Goal: Information Seeking & Learning: Learn about a topic

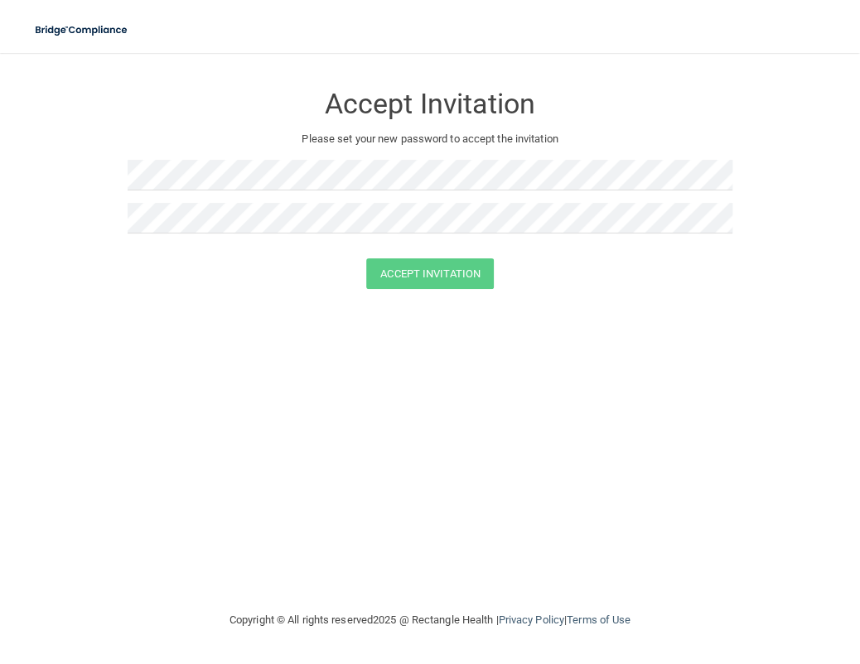
click at [122, 369] on div "Accept Invitation Please set your new password to accept the invitation Accept …" at bounding box center [430, 332] width 794 height 524
click at [398, 278] on button "Accept Invitation" at bounding box center [430, 273] width 128 height 31
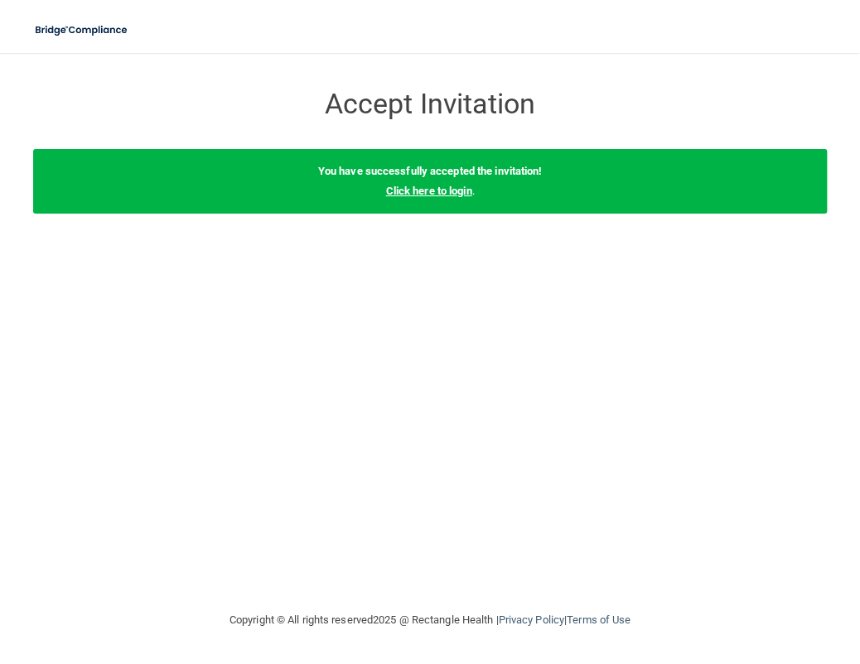
click at [462, 191] on link "Click here to login" at bounding box center [428, 191] width 86 height 12
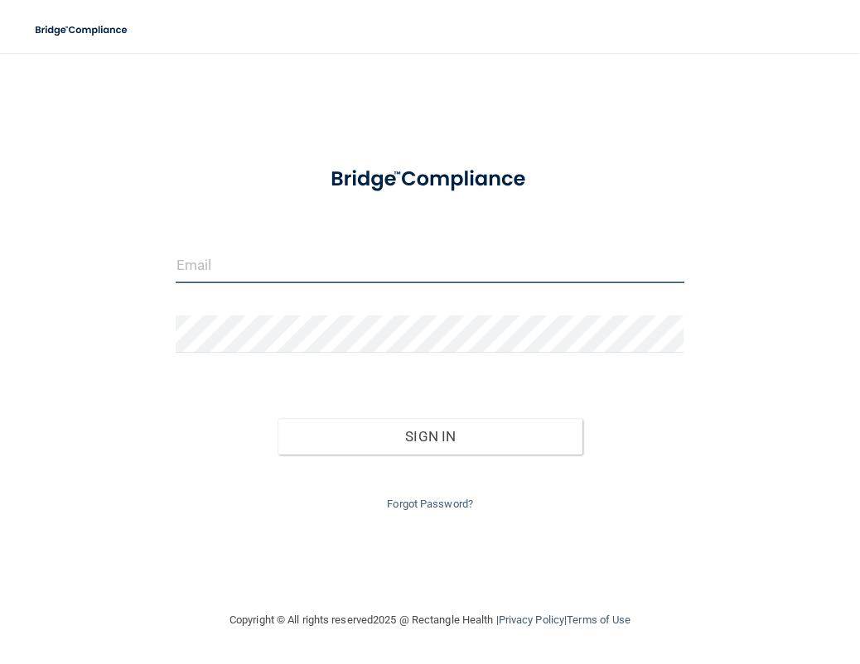
click at [401, 258] on input "email" at bounding box center [430, 264] width 508 height 37
click at [456, 259] on input "email" at bounding box center [430, 264] width 508 height 37
click at [44, 394] on div "Invalid email/password. You don't have permission to access that page. Sign In …" at bounding box center [430, 332] width 794 height 524
click at [209, 273] on input "email" at bounding box center [430, 264] width 508 height 37
paste input "[PERSON_NAME][EMAIL_ADDRESS][DOMAIN_NAME]"
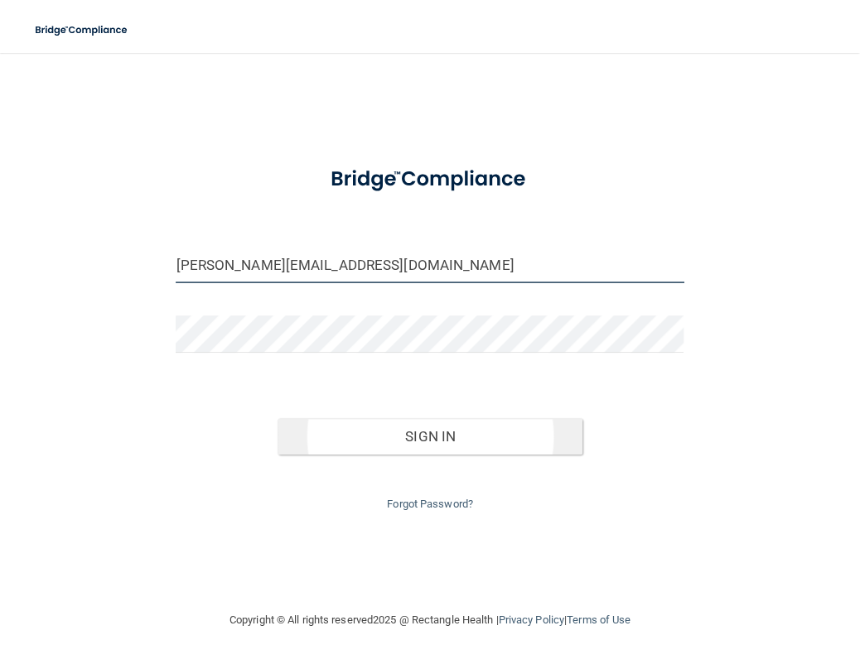
type input "[PERSON_NAME][EMAIL_ADDRESS][DOMAIN_NAME]"
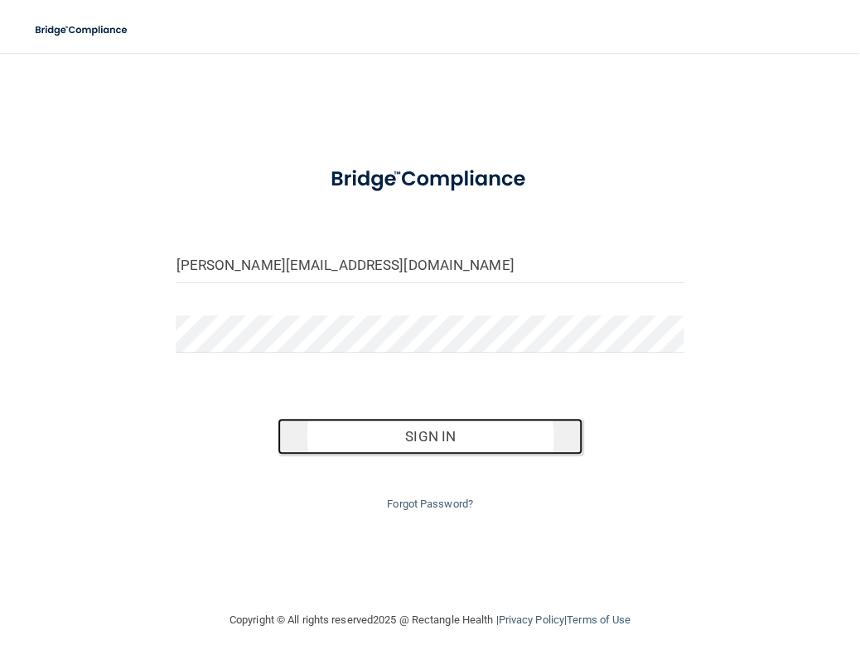
click at [509, 440] on button "Sign In" at bounding box center [430, 436] width 305 height 36
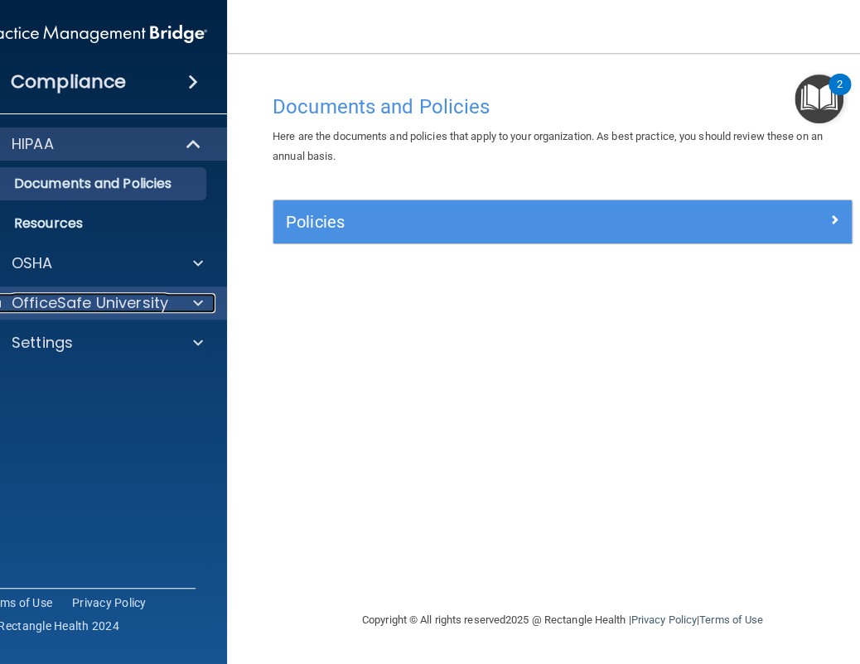
click at [136, 298] on p "OfficeSafe University" at bounding box center [90, 303] width 157 height 20
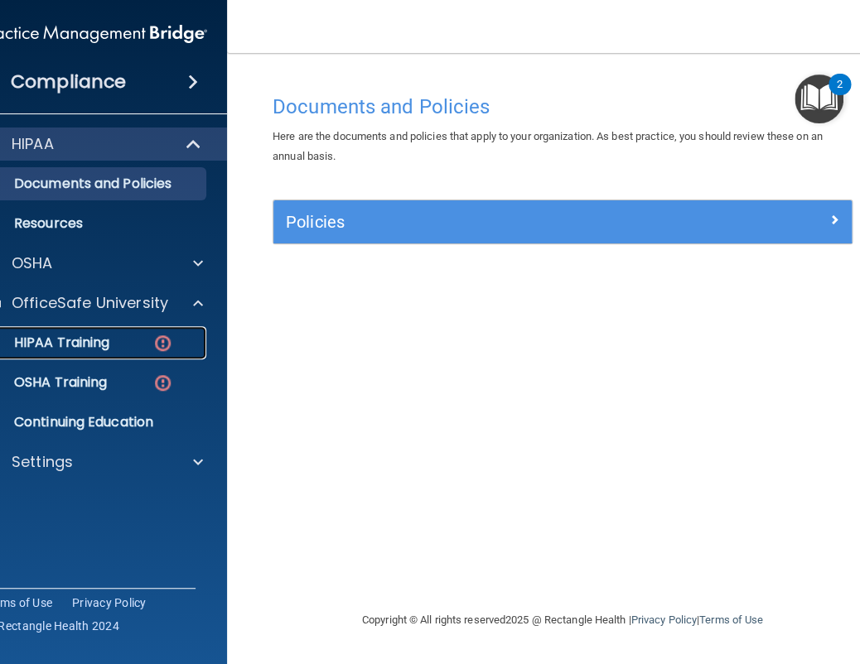
click at [109, 342] on p "HIPAA Training" at bounding box center [41, 343] width 137 height 17
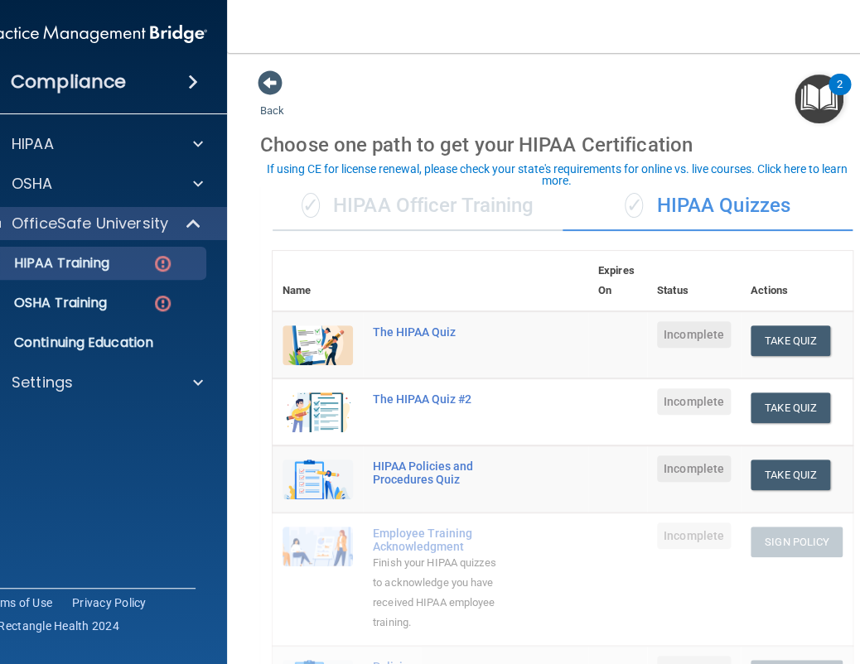
click at [82, 496] on div "Compliance HIPAA Documents and Policies Report an Incident Business Associates …" at bounding box center [94, 332] width 265 height 664
drag, startPoint x: 852, startPoint y: 226, endPoint x: 850, endPoint y: 282, distance: 56.4
click at [729, 95] on div "Back Choose one path to get your HIPAA Certification ✓ HIPAA Officer Training ✓…" at bounding box center [562, 658] width 605 height 1177
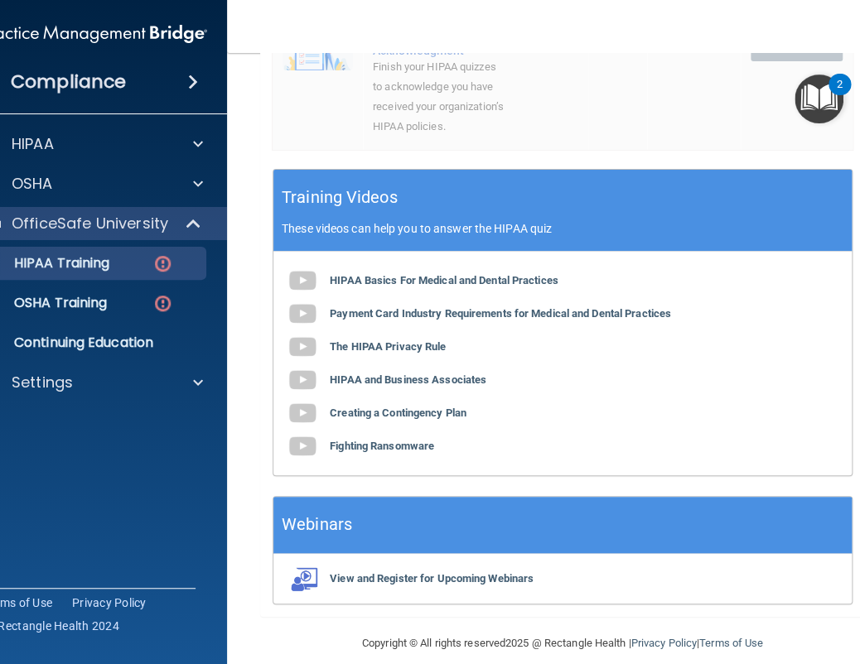
scroll to position [663, 0]
